Goal: Task Accomplishment & Management: Manage account settings

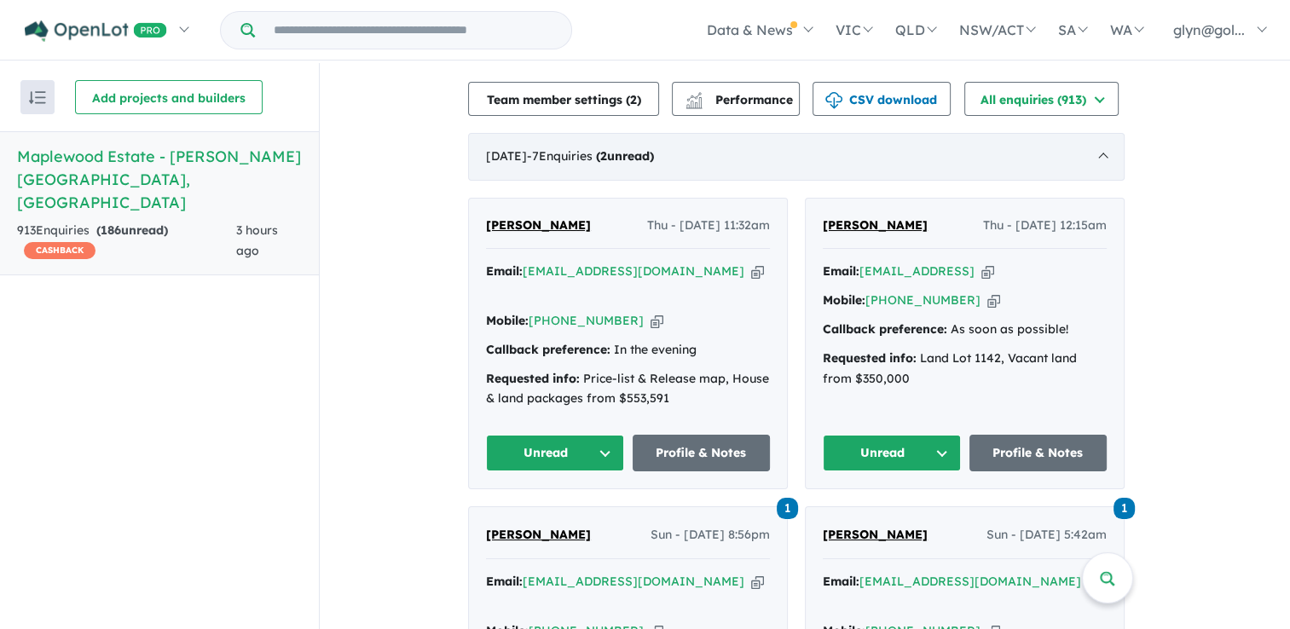
scroll to position [682, 0]
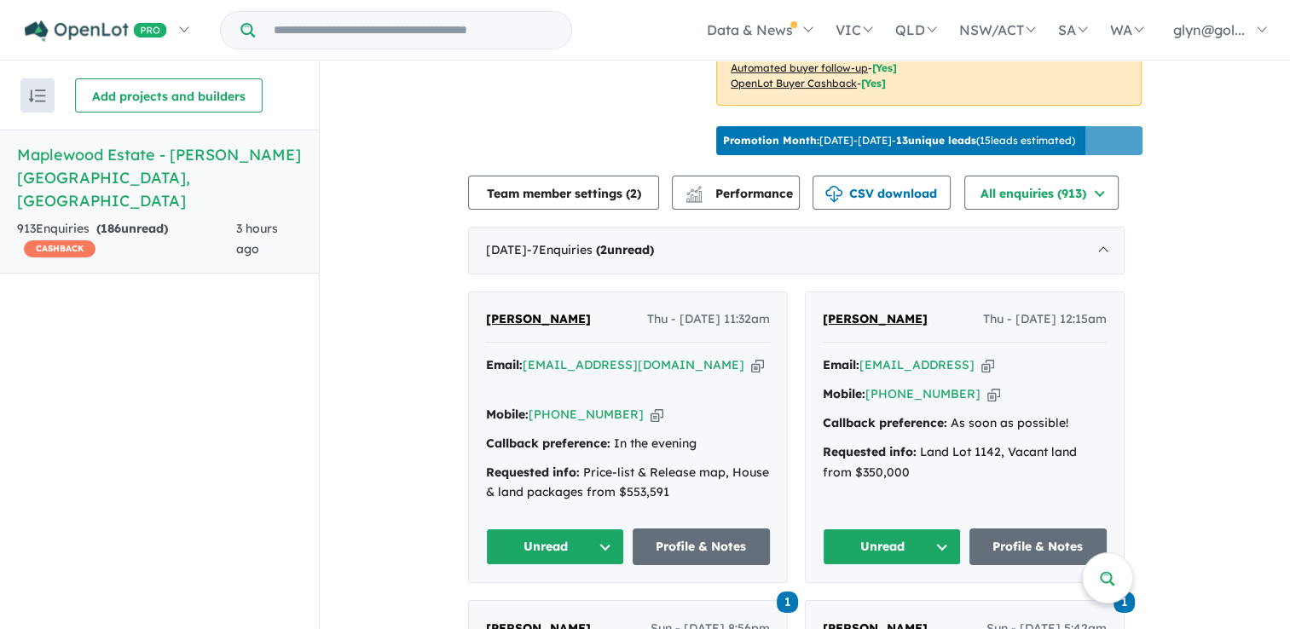
scroll to position [703, 0]
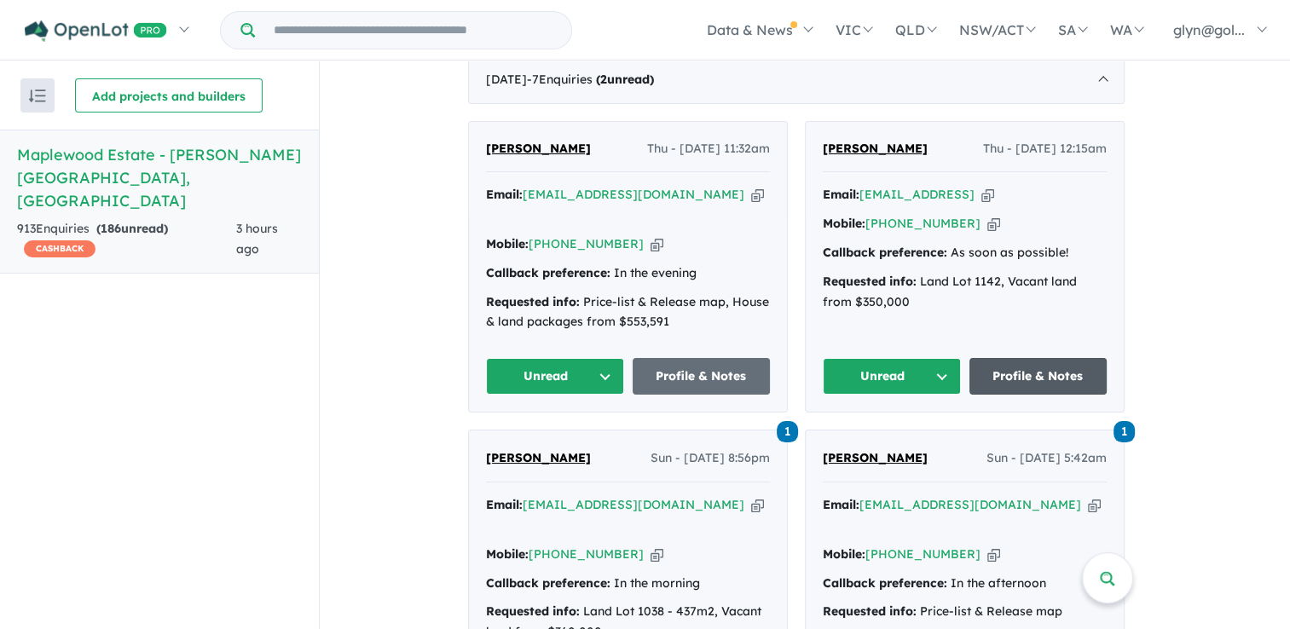
click at [1015, 380] on link "Profile & Notes" at bounding box center [1039, 376] width 138 height 37
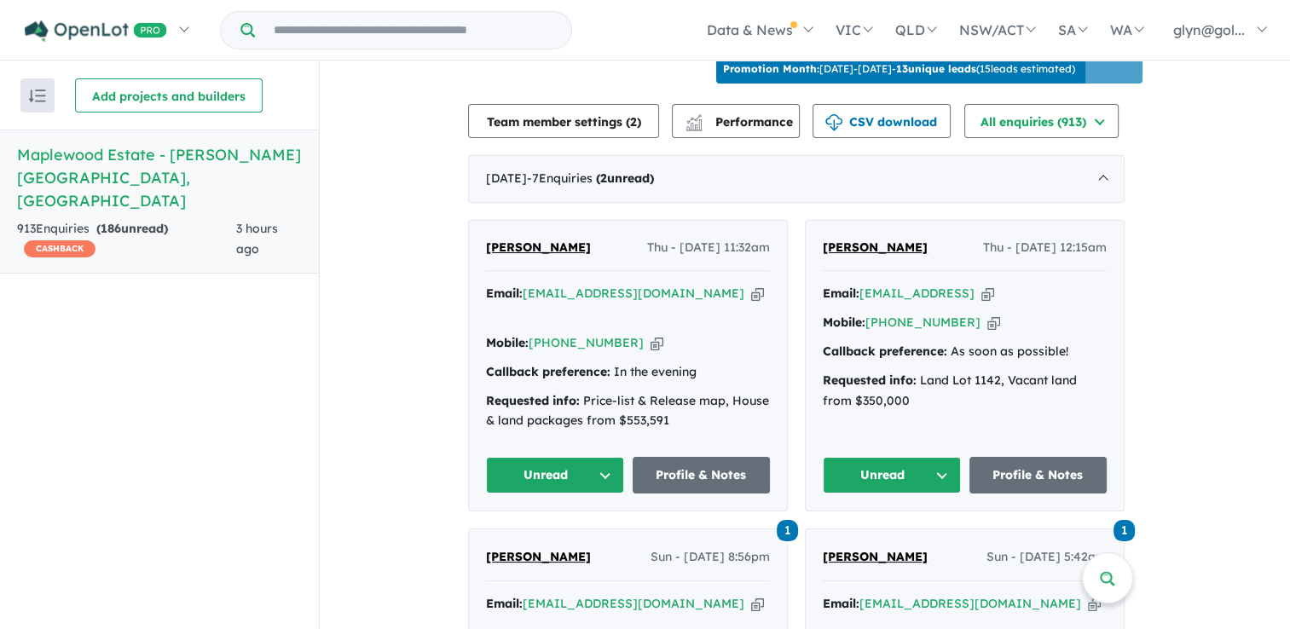
scroll to position [617, 0]
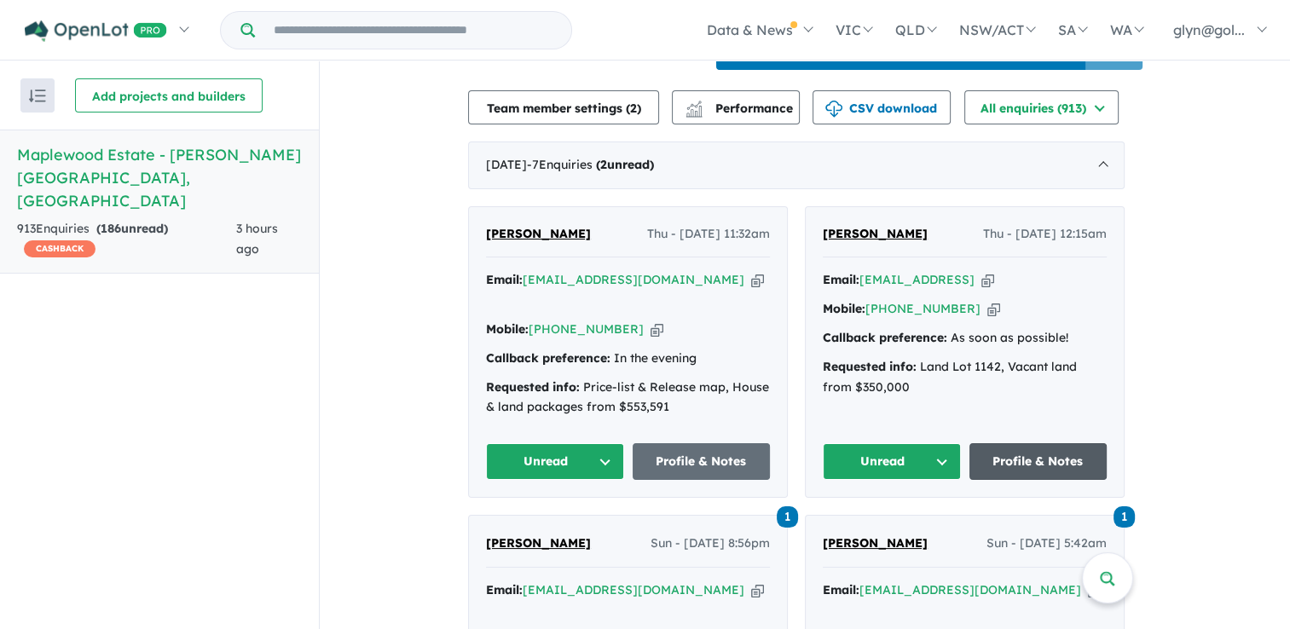
click at [1047, 472] on link "Profile & Notes" at bounding box center [1039, 461] width 138 height 37
click at [537, 287] on a%20Maplewood%20Estate%20-%20Melton%20South"] "[EMAIL_ADDRESS][DOMAIN_NAME]" at bounding box center [634, 279] width 222 height 15
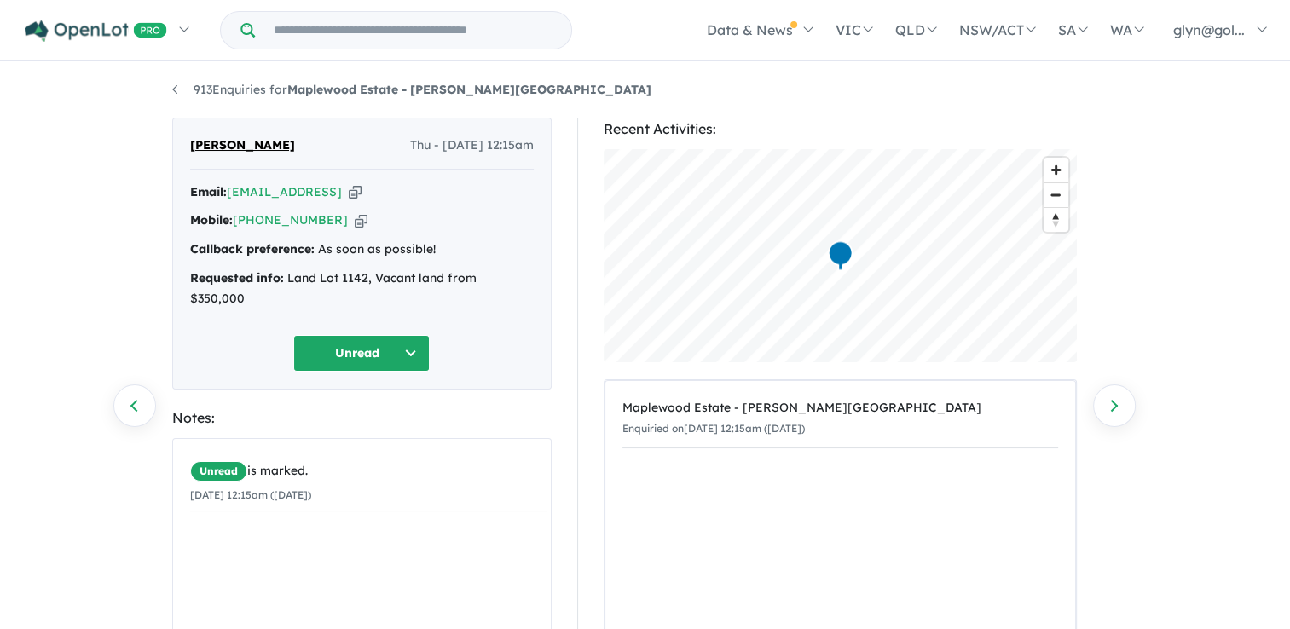
click at [415, 335] on button "Unread" at bounding box center [361, 353] width 136 height 37
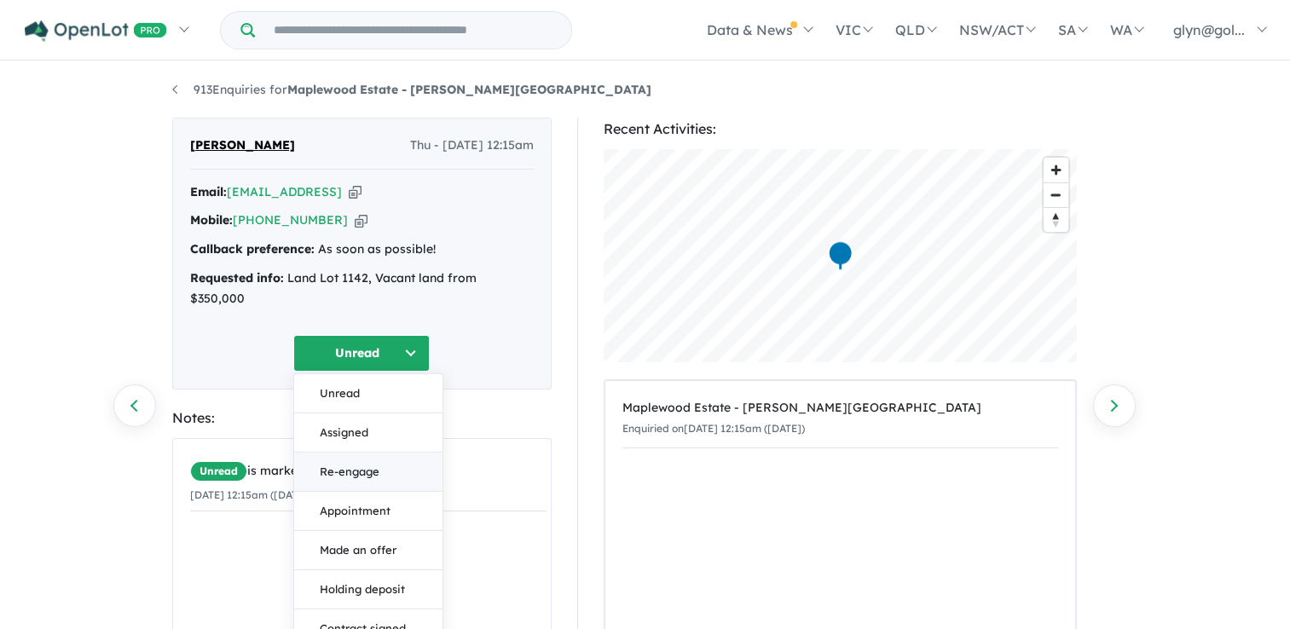
click at [381, 452] on button "Re-engage" at bounding box center [368, 471] width 148 height 39
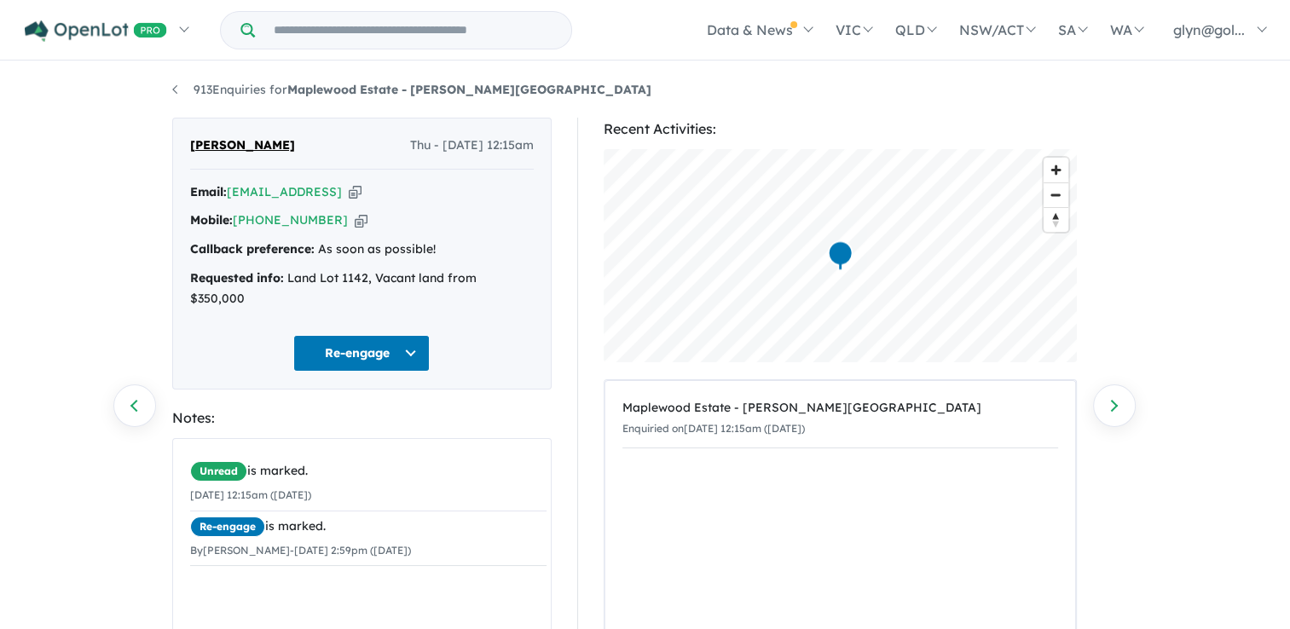
click at [217, 555] on div "Unread is marked. 14/08/2025 12:15am (Thursday) Re-engage is marked. By Glyn Cr…" at bounding box center [368, 511] width 391 height 145
click at [211, 568] on div "Unread is marked. 14/08/2025 12:15am (Thursday) Re-engage is marked. By Glyn Cr…" at bounding box center [368, 568] width 391 height 259
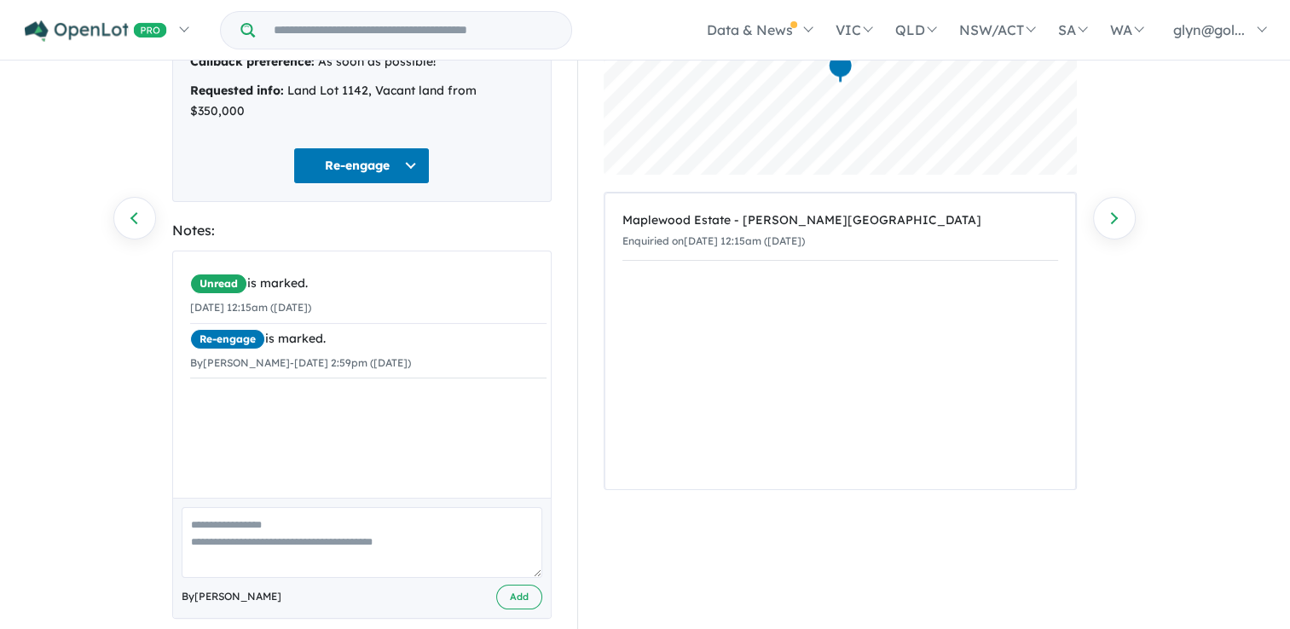
scroll to position [189, 0]
click at [205, 532] on textarea at bounding box center [362, 541] width 361 height 71
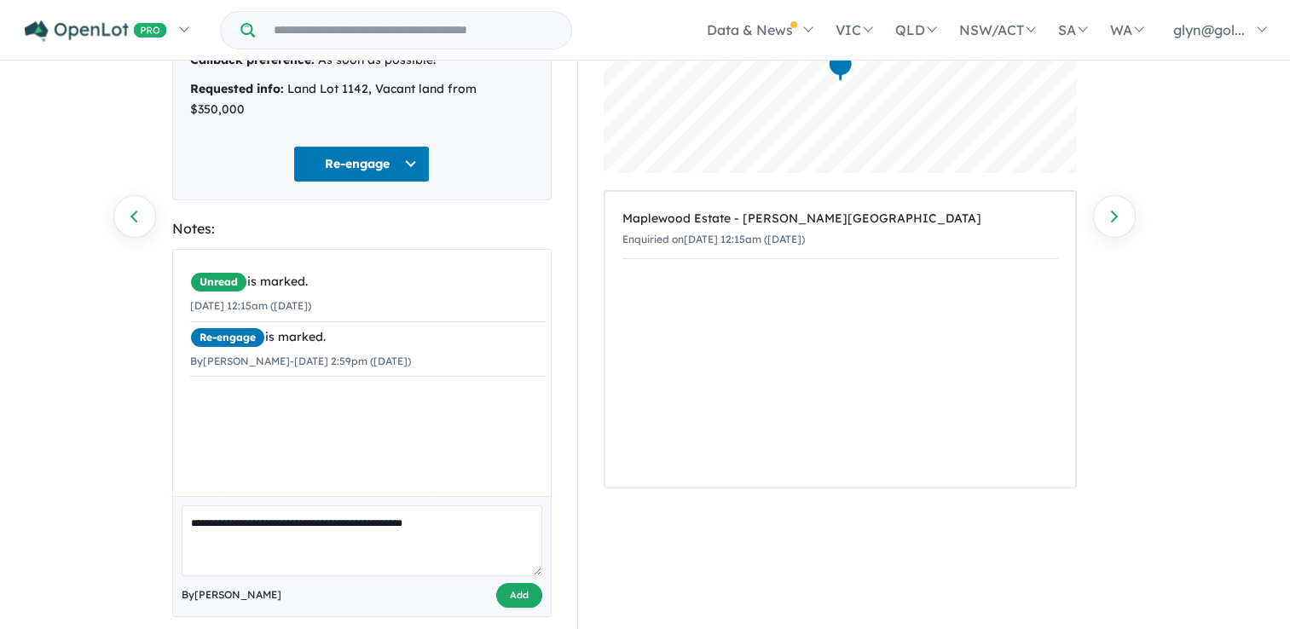
type textarea "**********"
click at [519, 583] on button "Add" at bounding box center [519, 595] width 46 height 25
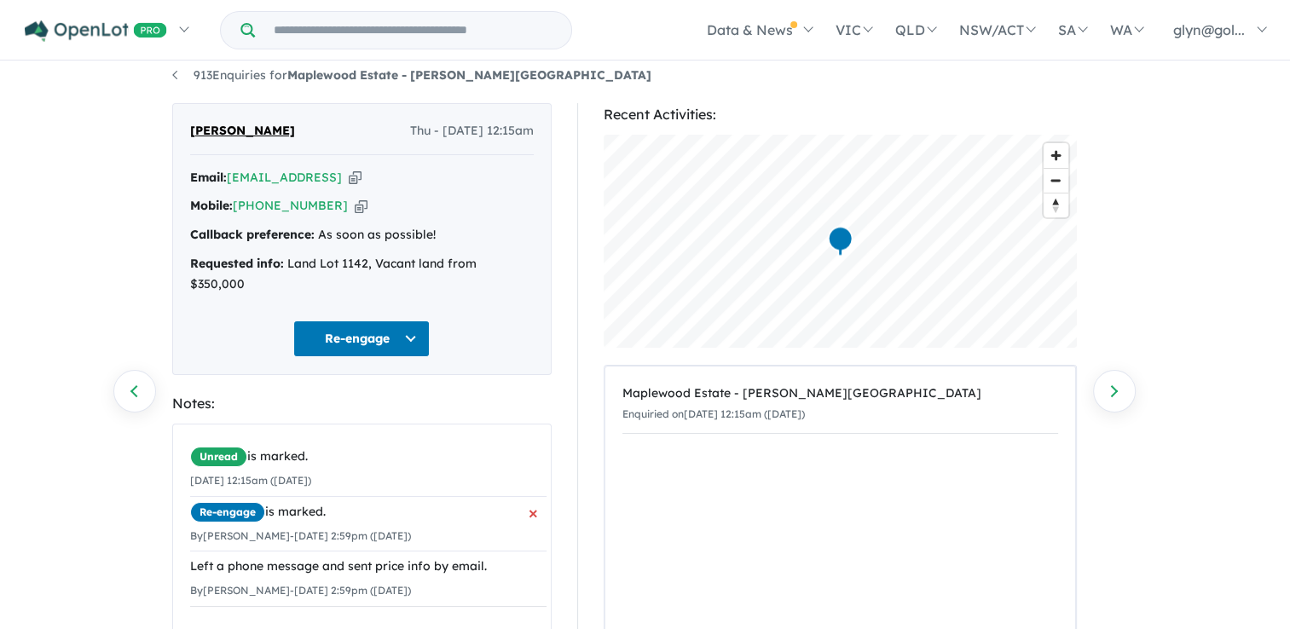
scroll to position [0, 0]
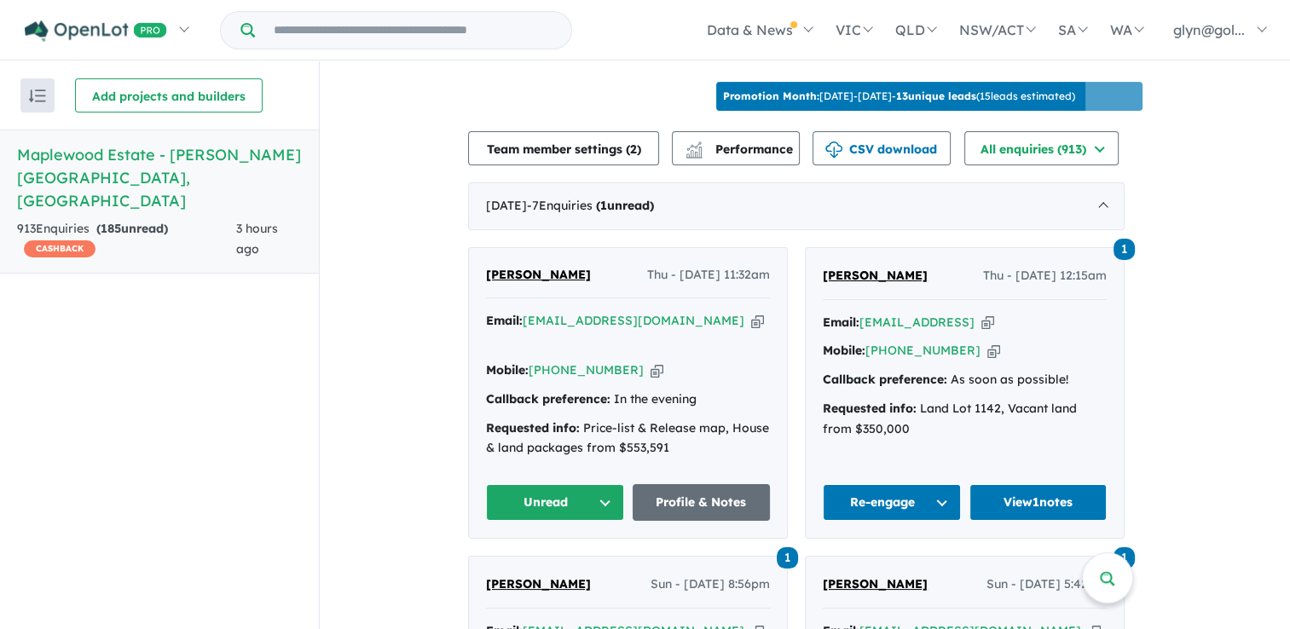
scroll to position [682, 0]
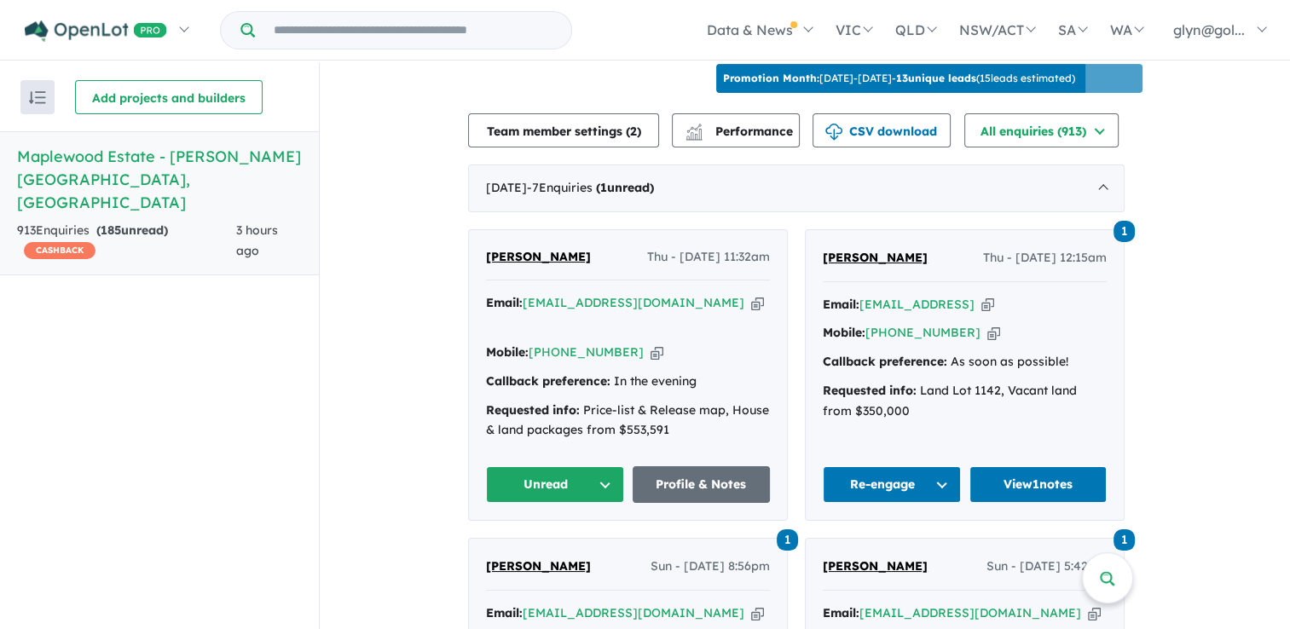
scroll to position [597, 0]
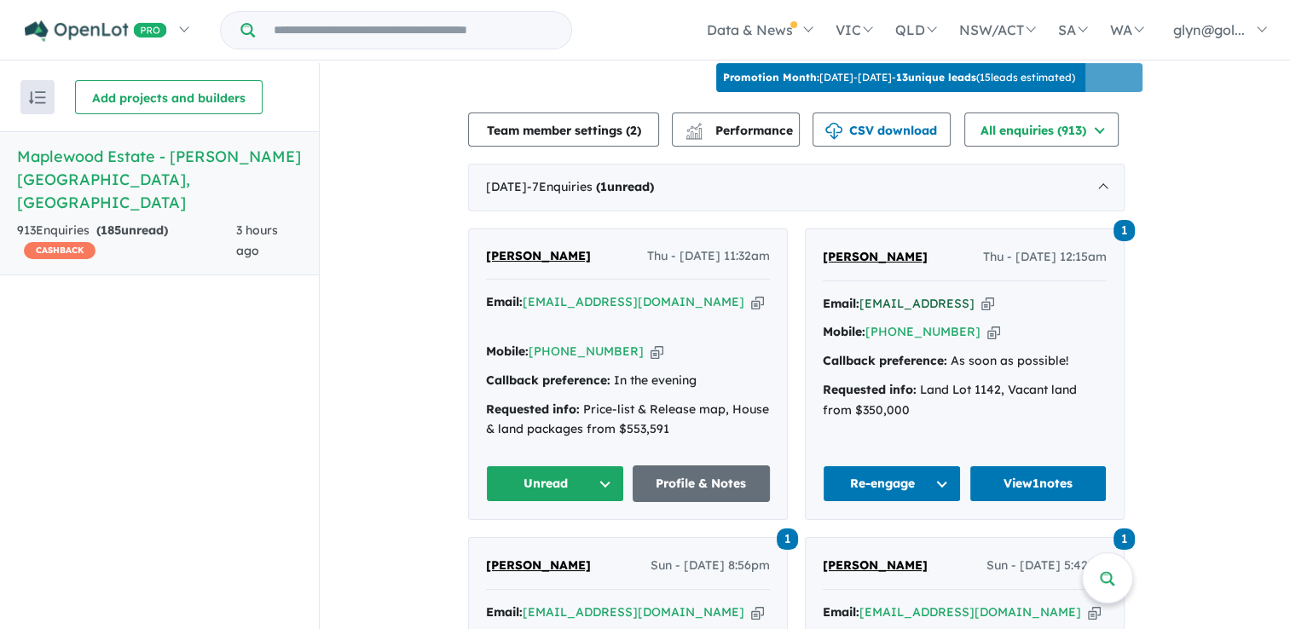
click at [946, 311] on a%20Maplewood%20Estate%20-%20Melton%20South"] "[EMAIL_ADDRESS]" at bounding box center [917, 303] width 115 height 15
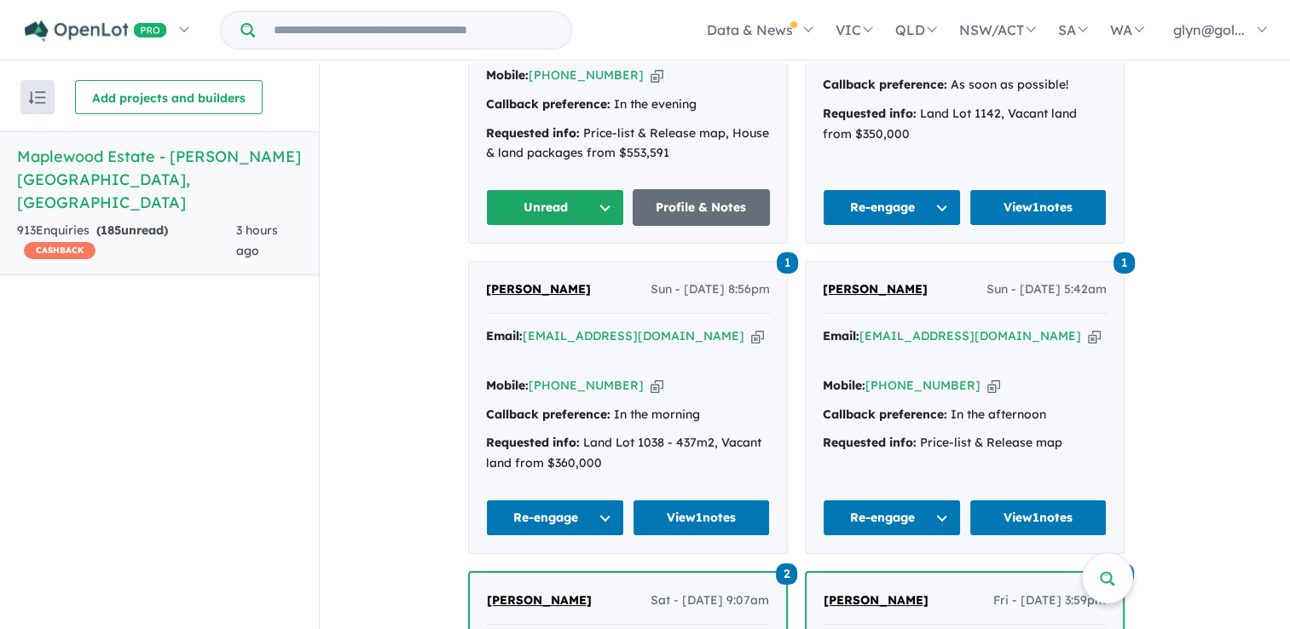
scroll to position [703, 0]
